Goal: Information Seeking & Learning: Learn about a topic

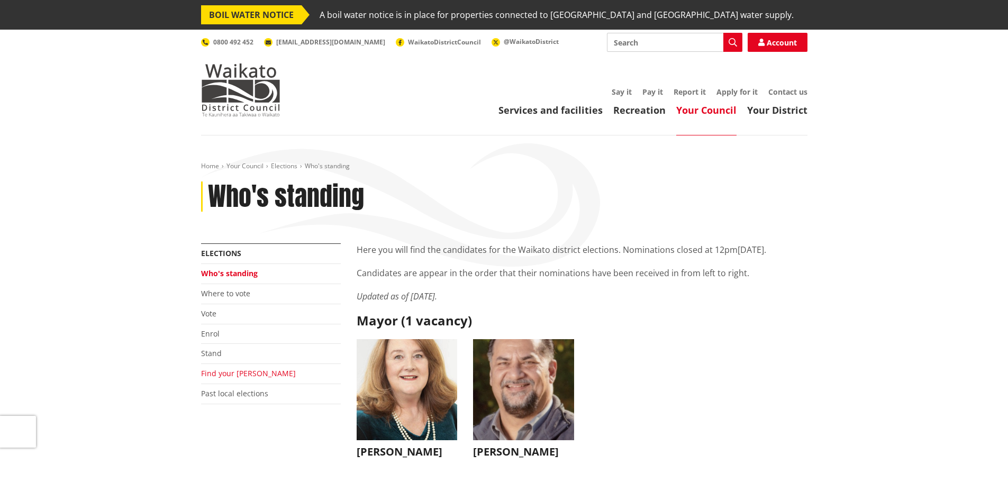
click at [239, 376] on link "Find your [PERSON_NAME]" at bounding box center [248, 373] width 95 height 10
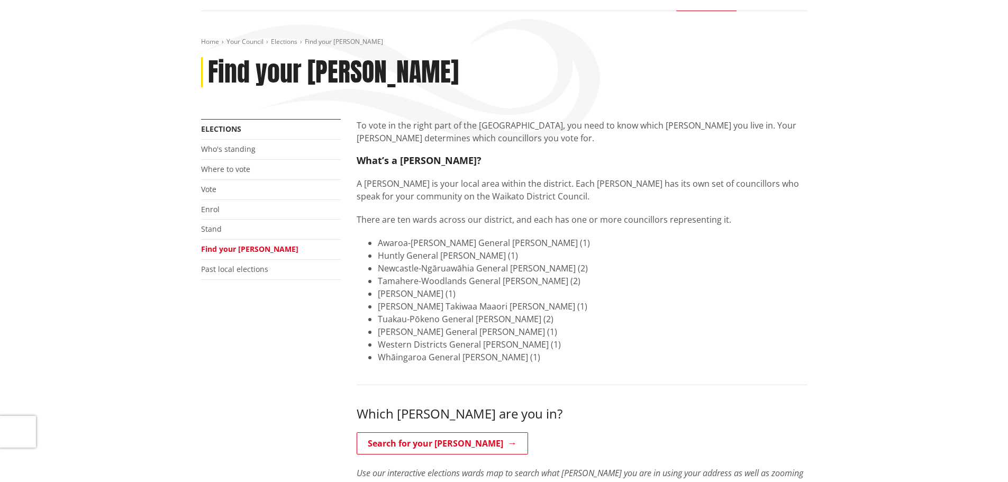
scroll to position [106, 0]
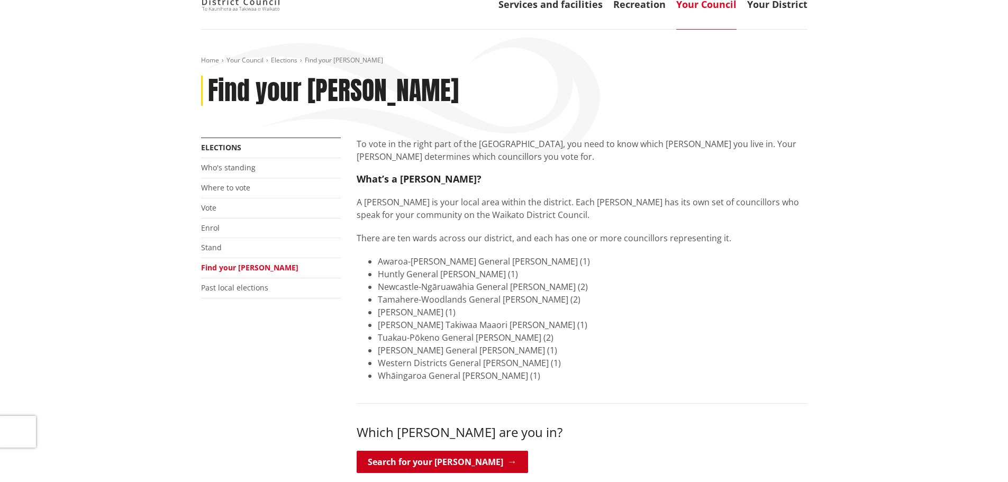
click at [437, 462] on link "Search for your ward" at bounding box center [442, 462] width 171 height 22
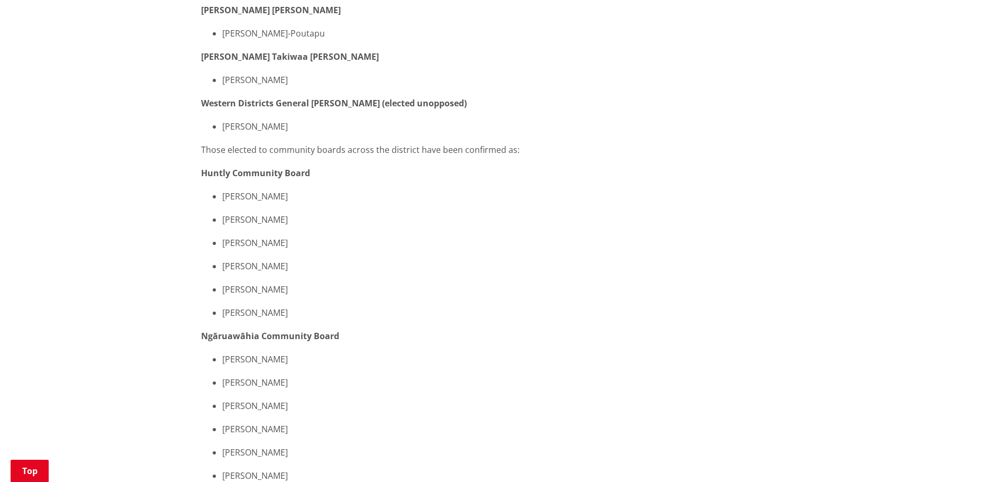
scroll to position [1058, 0]
